Goal: Information Seeking & Learning: Learn about a topic

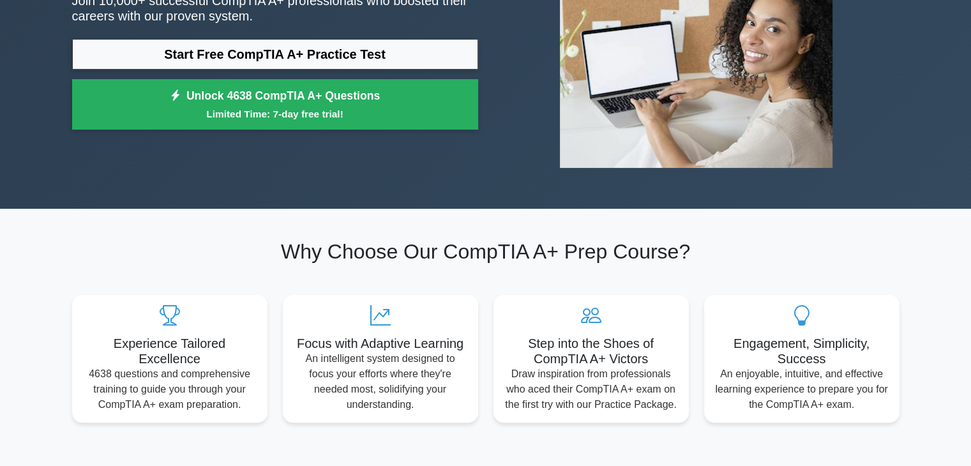
scroll to position [197, 0]
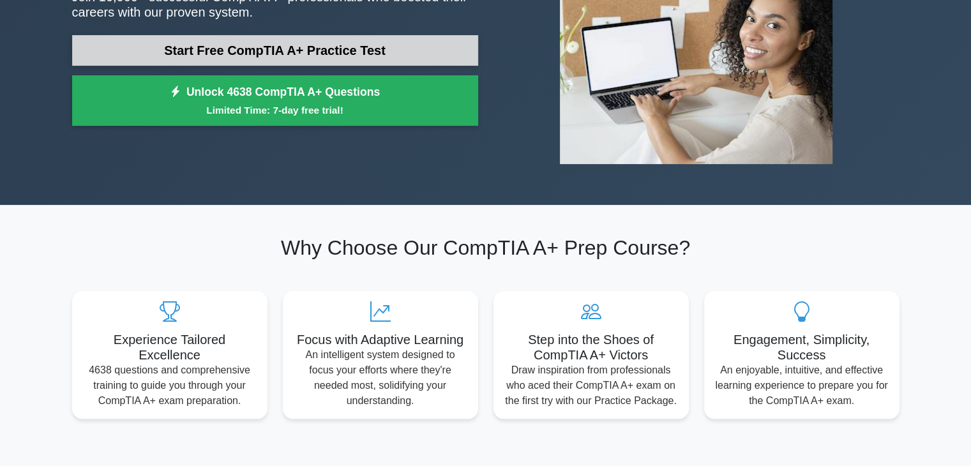
click at [349, 35] on link "Start Free CompTIA A+ Practice Test" at bounding box center [275, 50] width 406 height 31
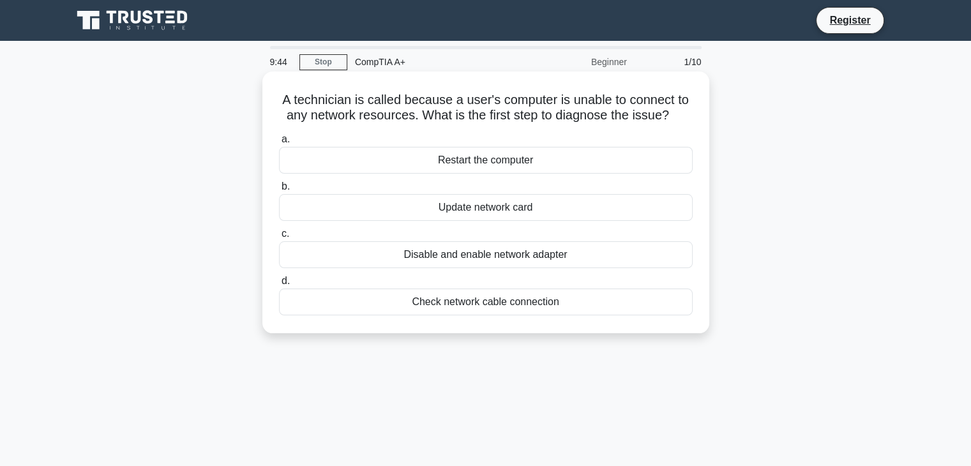
click at [552, 299] on div "Check network cable connection" at bounding box center [486, 302] width 414 height 27
click at [279, 285] on input "d. Check network cable connection" at bounding box center [279, 281] width 0 height 8
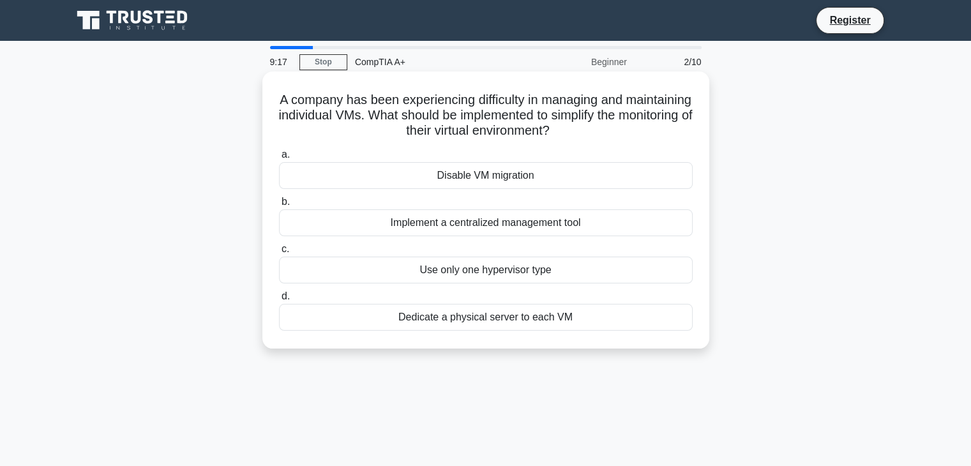
click at [505, 223] on div "Implement a centralized management tool" at bounding box center [486, 222] width 414 height 27
click at [279, 206] on input "b. Implement a centralized management tool" at bounding box center [279, 202] width 0 height 8
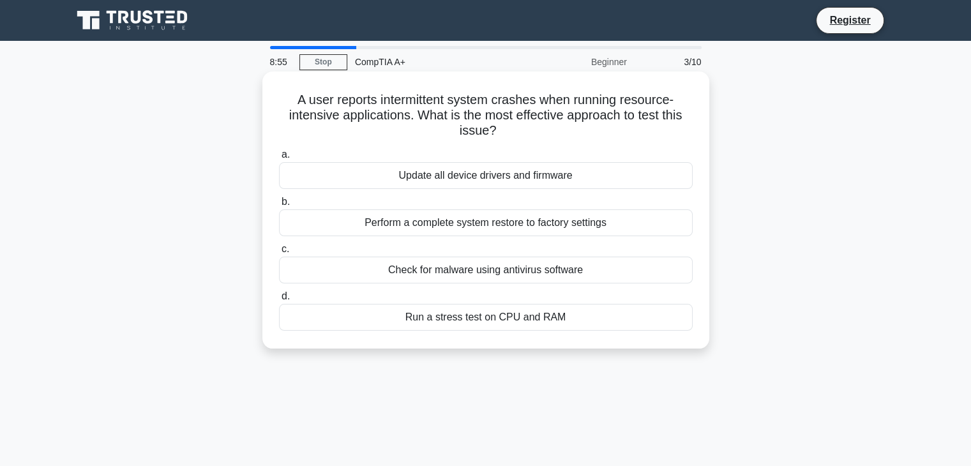
click at [525, 312] on div "Run a stress test on CPU and RAM" at bounding box center [486, 317] width 414 height 27
click at [279, 301] on input "d. Run a stress test on CPU and RAM" at bounding box center [279, 296] width 0 height 8
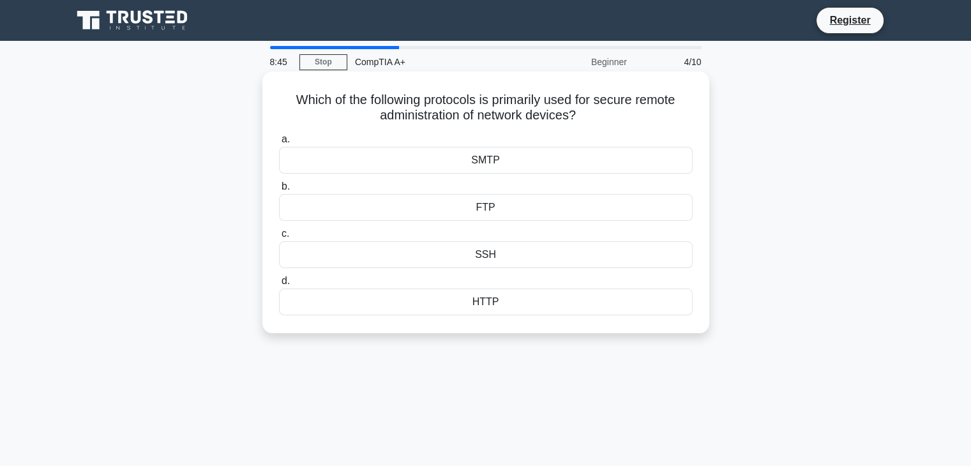
click at [521, 258] on div "SSH" at bounding box center [486, 254] width 414 height 27
click at [279, 238] on input "c. SSH" at bounding box center [279, 234] width 0 height 8
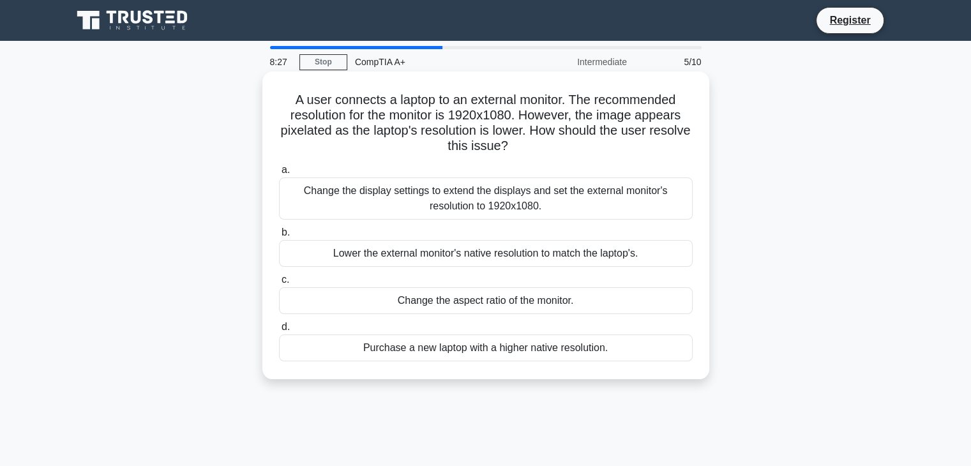
click at [577, 202] on div "Change the display settings to extend the displays and set the external monitor…" at bounding box center [486, 199] width 414 height 42
click at [279, 174] on input "a. Change the display settings to extend the displays and set the external moni…" at bounding box center [279, 170] width 0 height 8
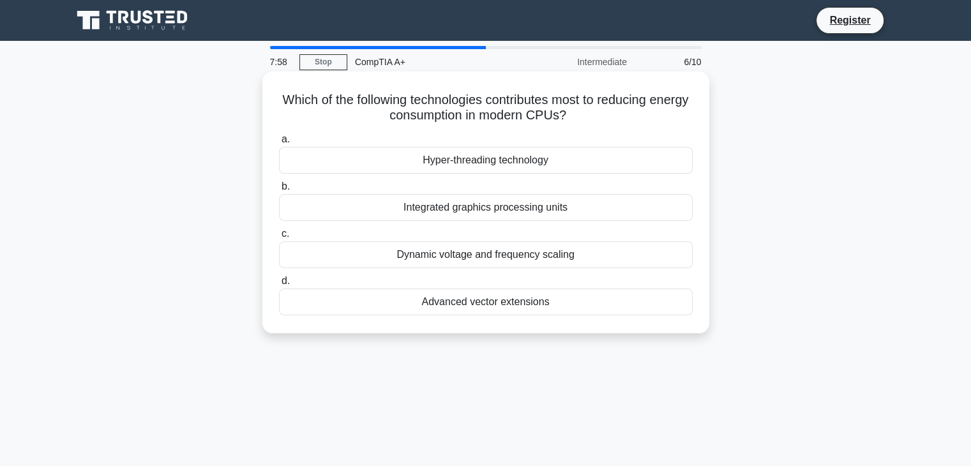
click at [526, 255] on div "Dynamic voltage and frequency scaling" at bounding box center [486, 254] width 414 height 27
click at [279, 238] on input "c. Dynamic voltage and frequency scaling" at bounding box center [279, 234] width 0 height 8
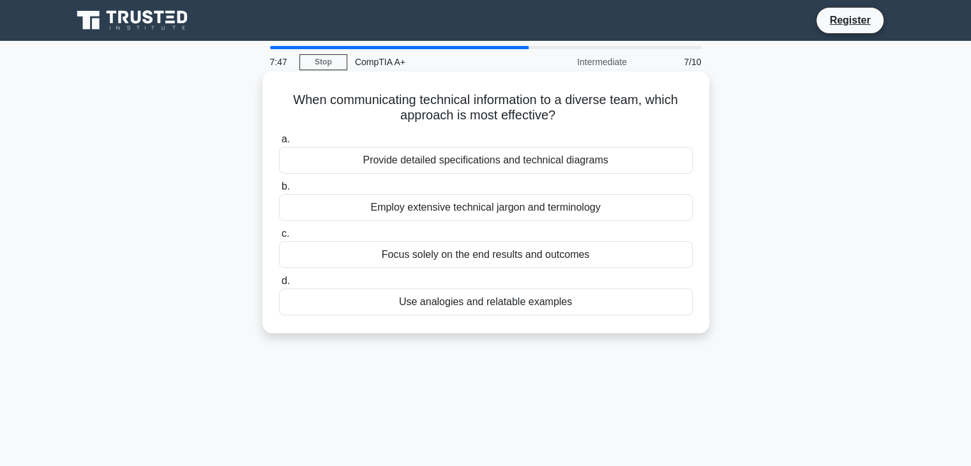
click at [534, 159] on div "Provide detailed specifications and technical diagrams" at bounding box center [486, 160] width 414 height 27
click at [279, 144] on input "a. Provide detailed specifications and technical diagrams" at bounding box center [279, 139] width 0 height 8
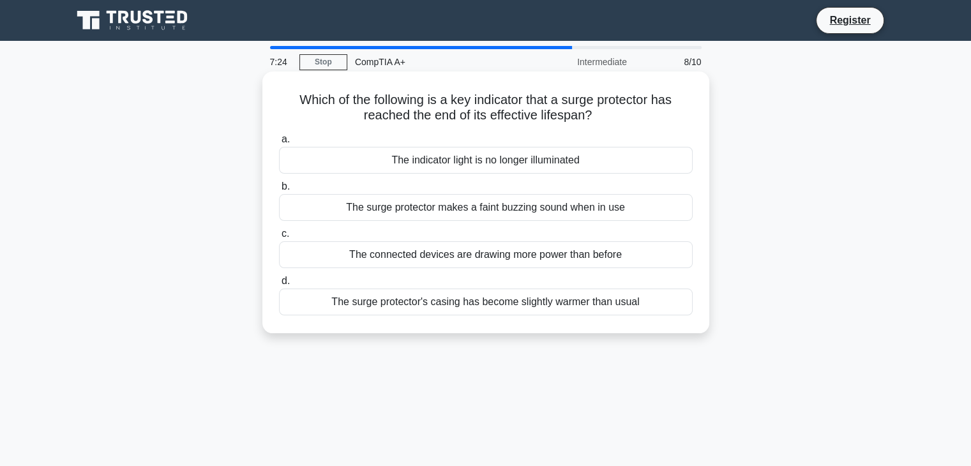
click at [480, 302] on div "The surge protector's casing has become slightly warmer than usual" at bounding box center [486, 302] width 414 height 27
click at [279, 285] on input "d. The surge protector's casing has become slightly warmer than usual" at bounding box center [279, 281] width 0 height 8
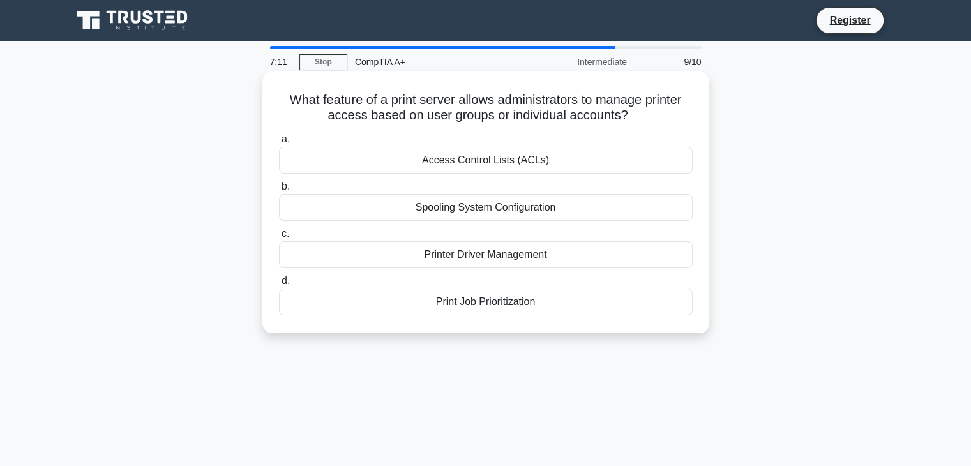
click at [527, 164] on div "Access Control Lists (ACLs)" at bounding box center [486, 160] width 414 height 27
click at [279, 144] on input "a. Access Control Lists (ACLs)" at bounding box center [279, 139] width 0 height 8
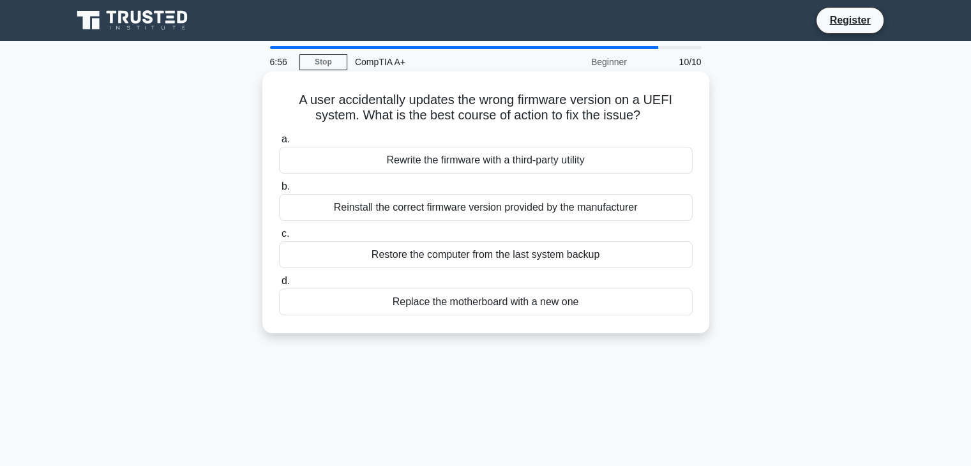
click at [550, 211] on div "Reinstall the correct firmware version provided by the manufacturer" at bounding box center [486, 207] width 414 height 27
click at [279, 191] on input "b. Reinstall the correct firmware version provided by the manufacturer" at bounding box center [279, 187] width 0 height 8
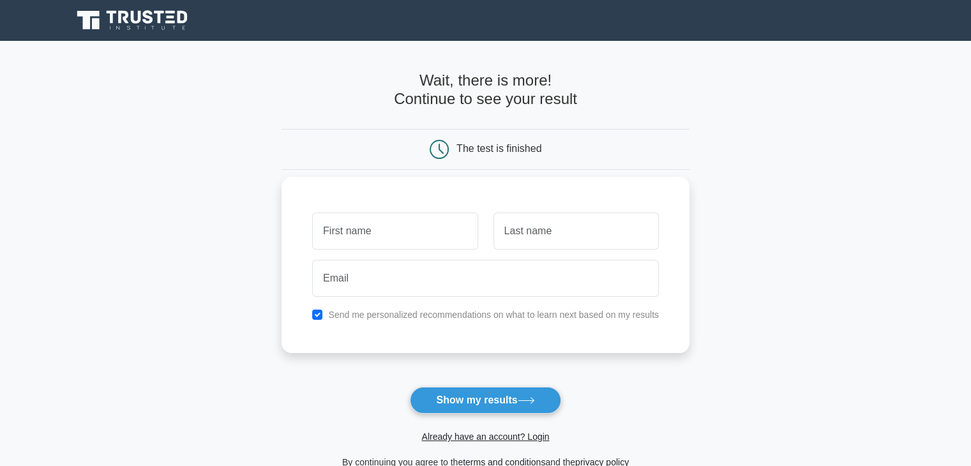
type input "q"
type input "dibya"
type input "sahu"
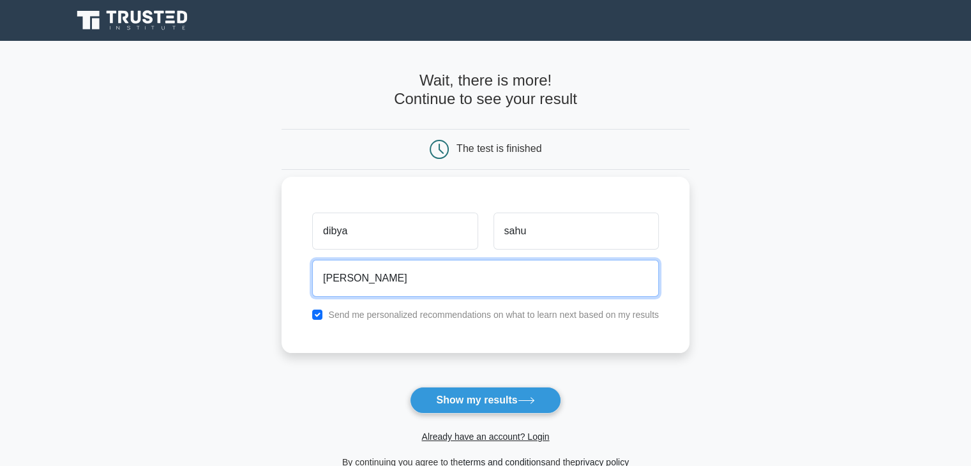
type input "dibyjit3@gmail.com"
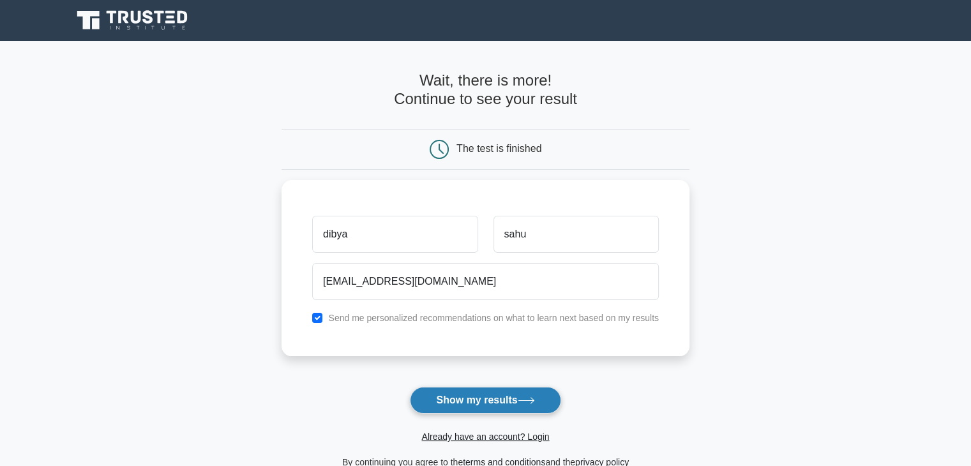
click at [510, 404] on button "Show my results" at bounding box center [485, 400] width 151 height 27
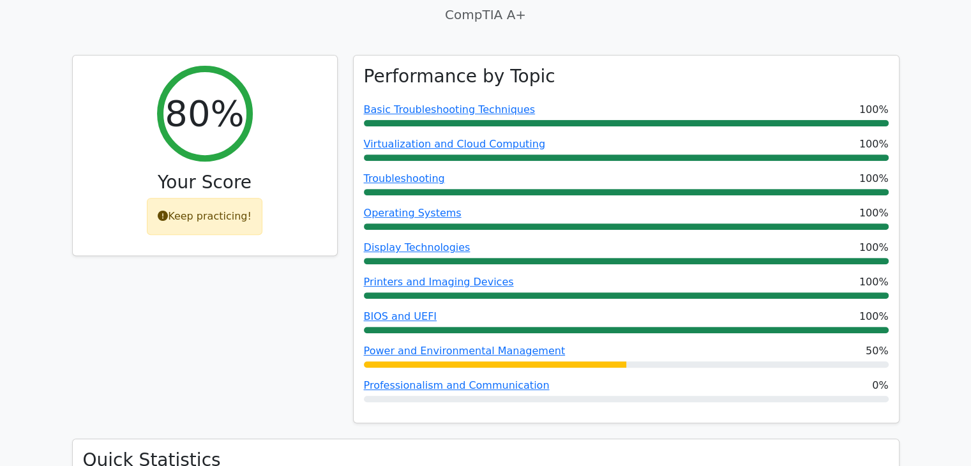
scroll to position [434, 0]
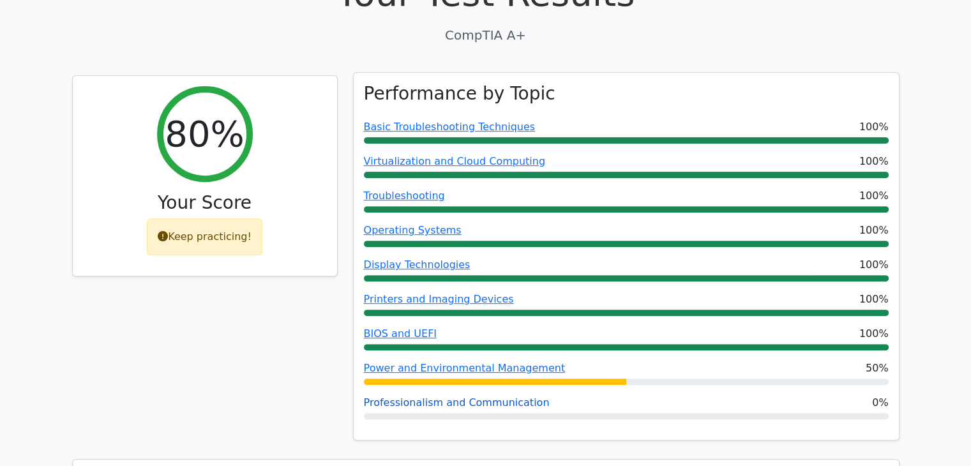
click at [504, 397] on link "Professionalism and Communication" at bounding box center [457, 403] width 186 height 12
click at [460, 362] on link "Power and Environmental Management" at bounding box center [465, 368] width 202 height 12
